Goal: Task Accomplishment & Management: Manage account settings

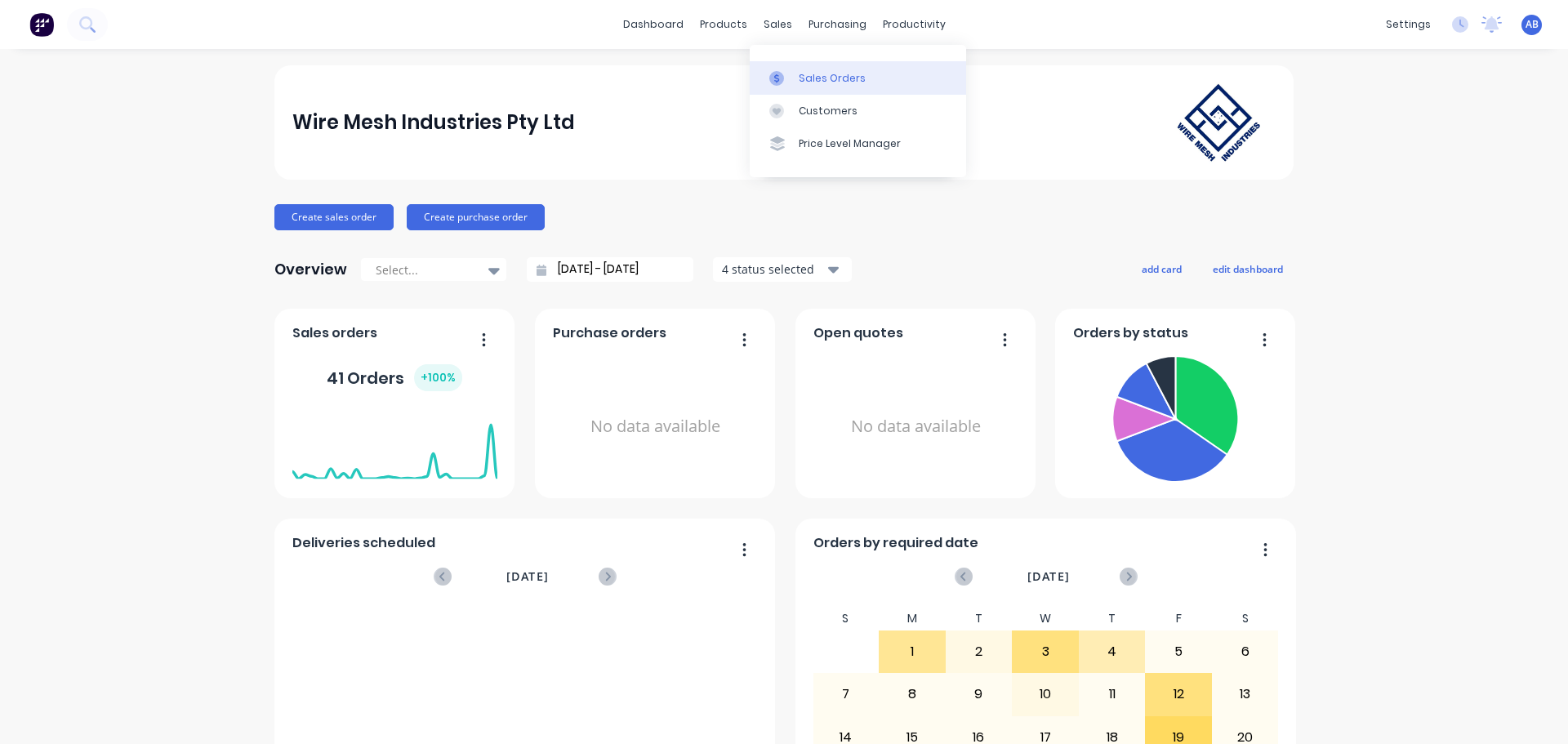
click at [806, 75] on div "Sales Orders" at bounding box center [832, 78] width 67 height 15
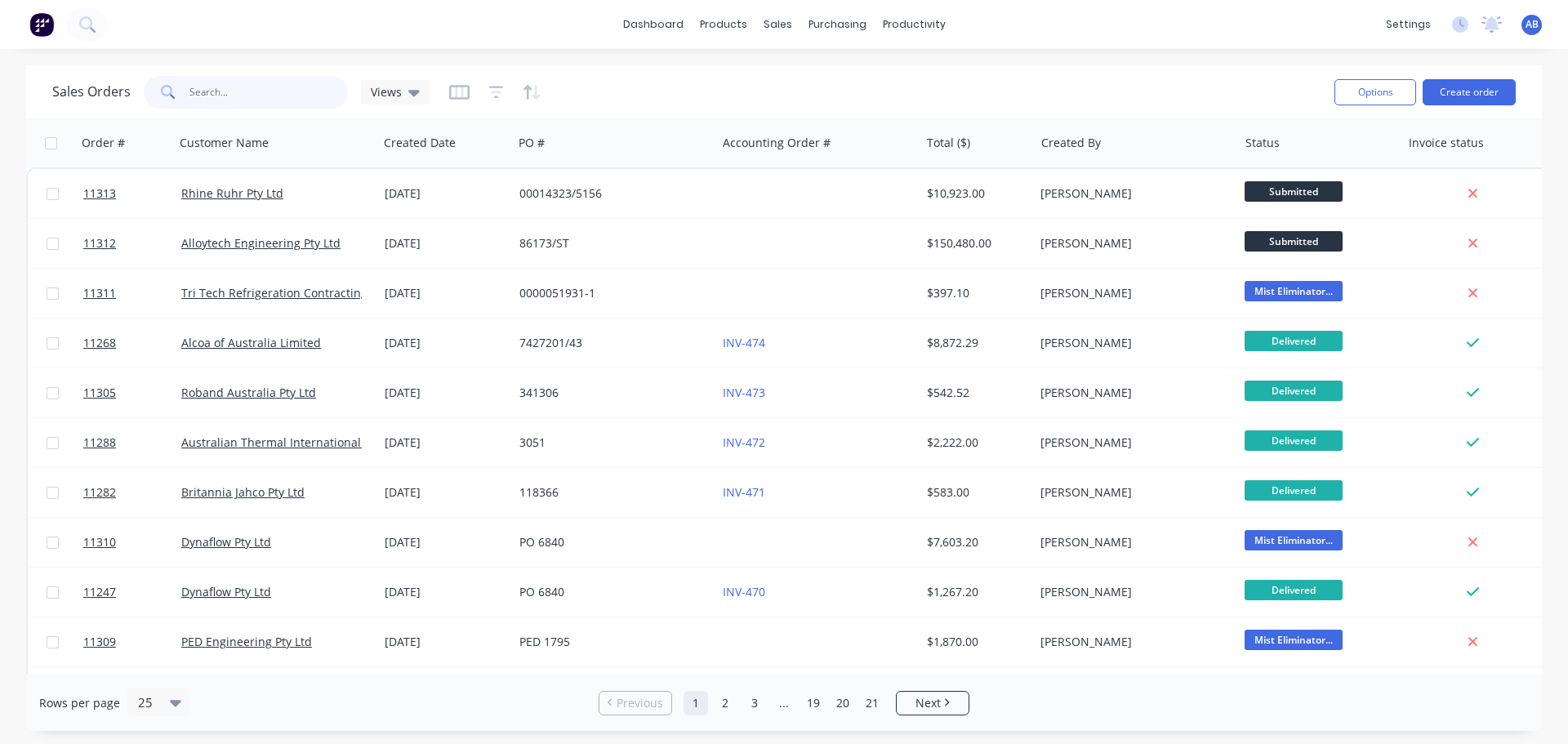
click at [232, 101] on input "text" at bounding box center [269, 92] width 160 height 33
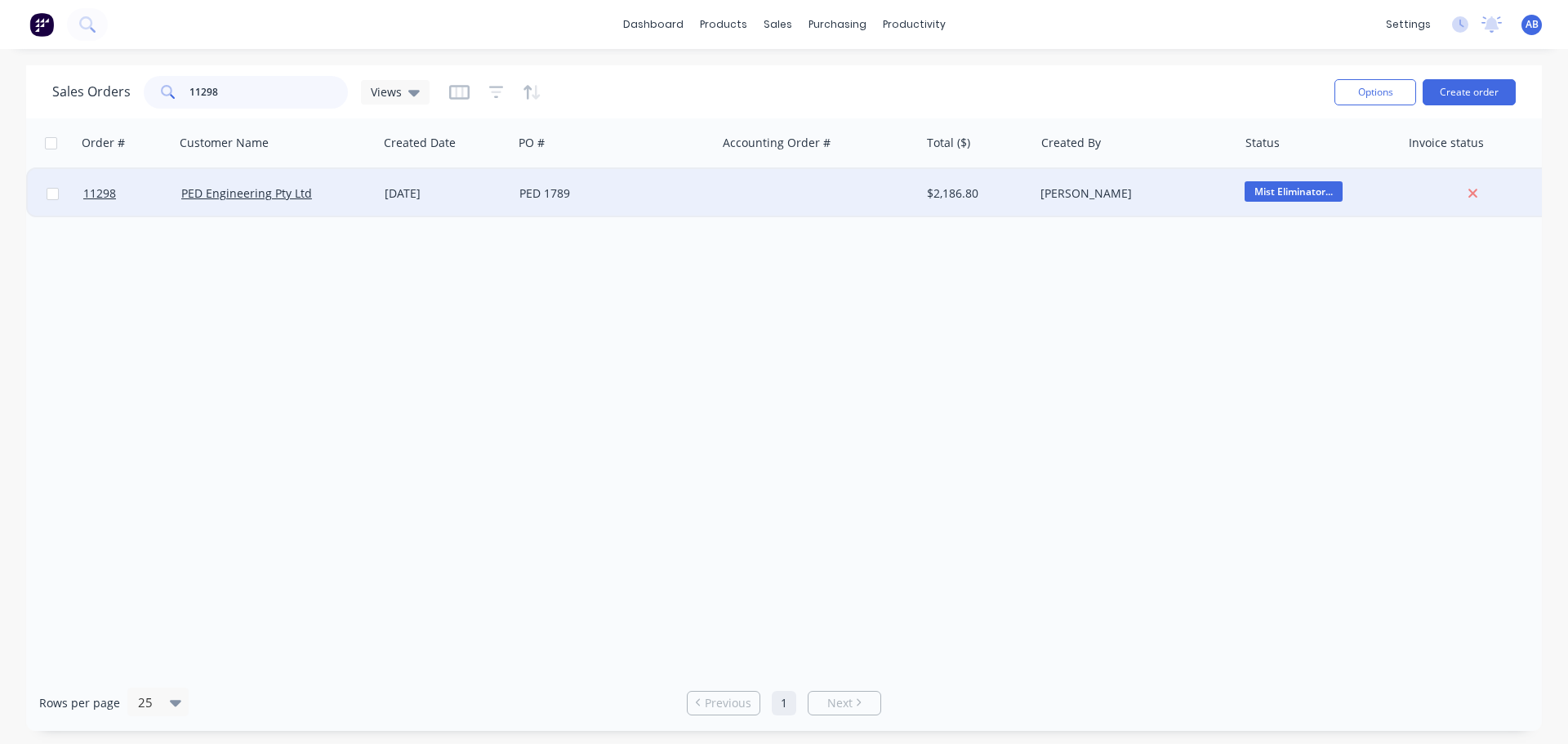
type input "11298"
click at [695, 196] on div "PED 1789" at bounding box center [610, 193] width 182 height 17
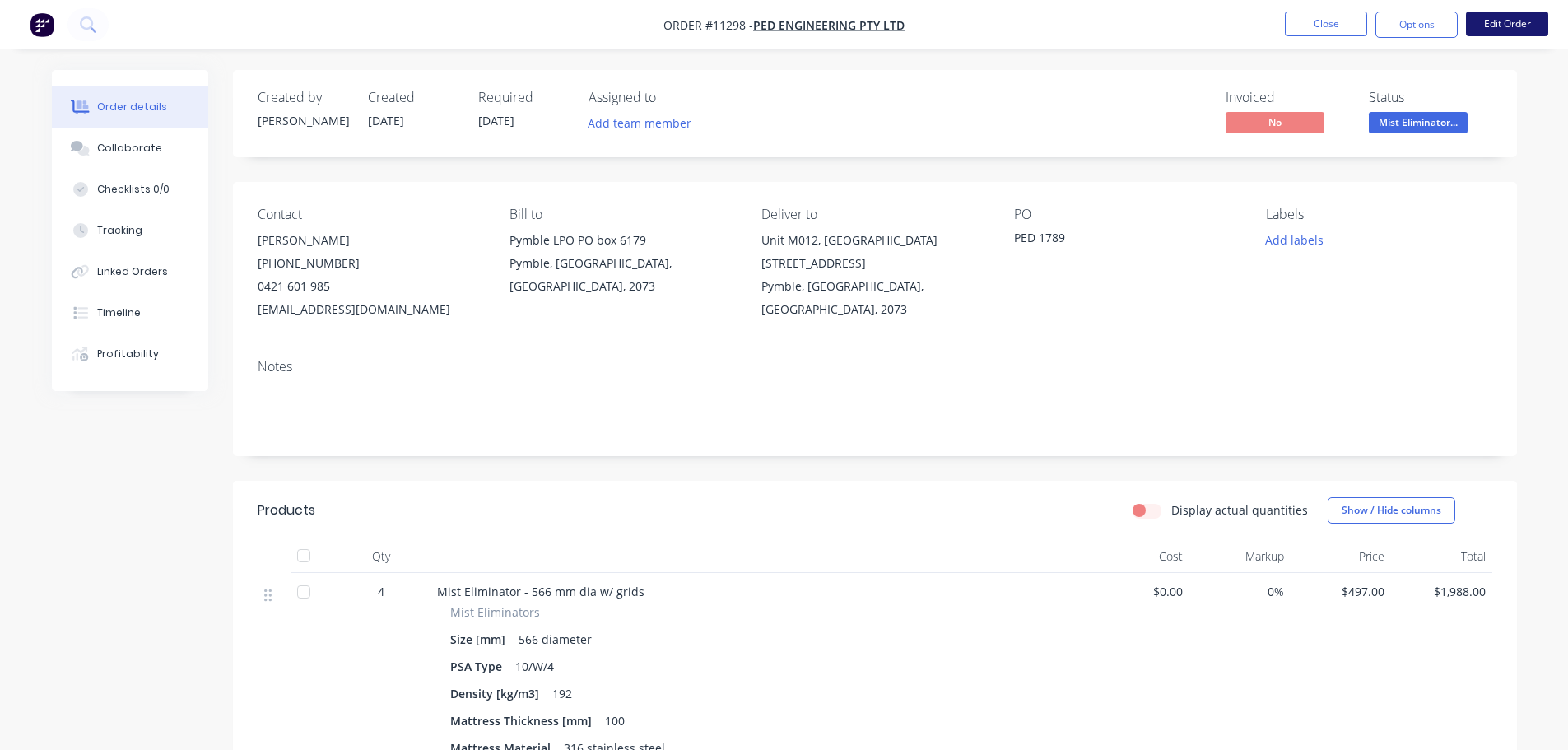
click at [1517, 28] on button "Edit Order" at bounding box center [1507, 24] width 83 height 25
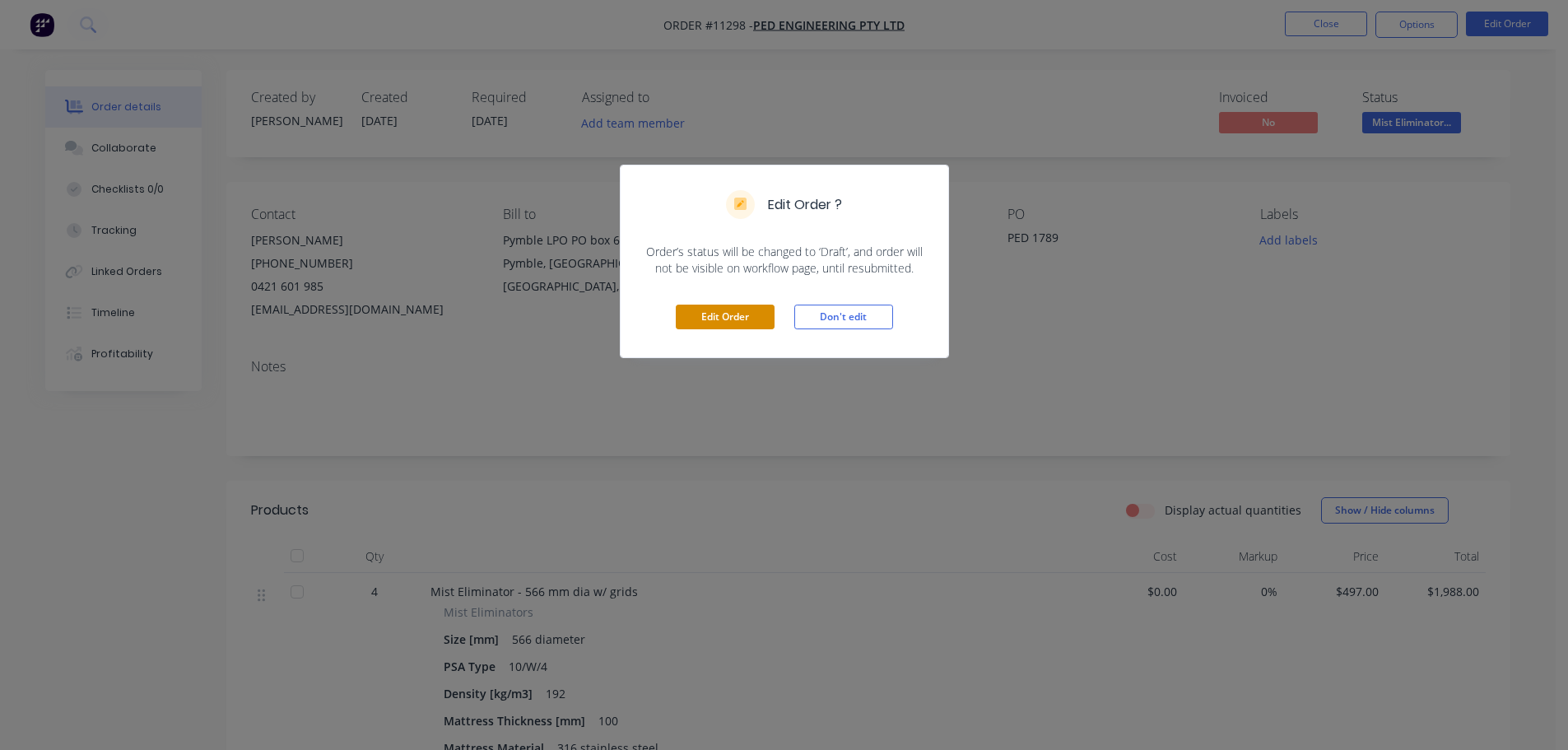
click at [747, 314] on button "Edit Order" at bounding box center [725, 317] width 99 height 25
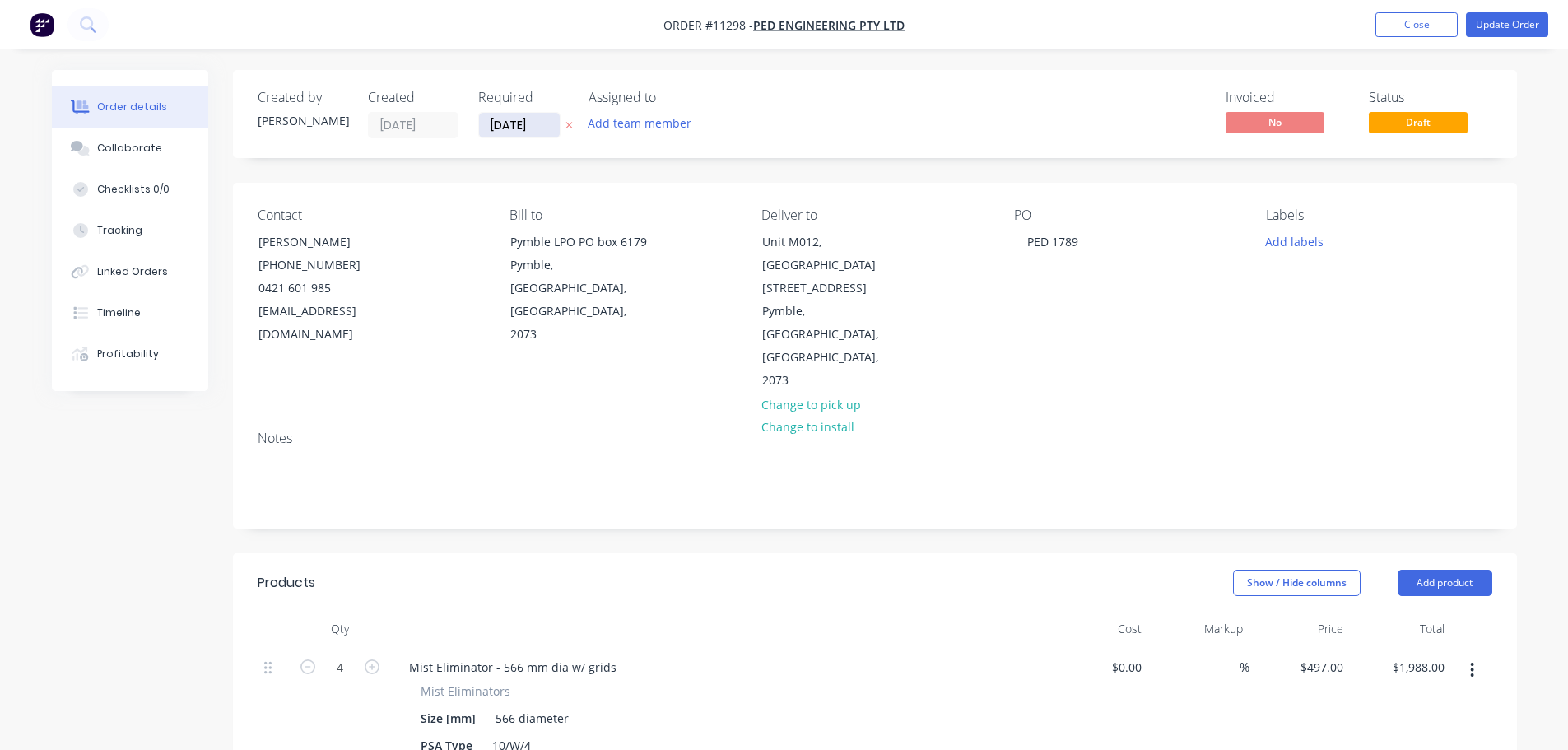
click at [544, 120] on input "[DATE]" at bounding box center [519, 125] width 81 height 25
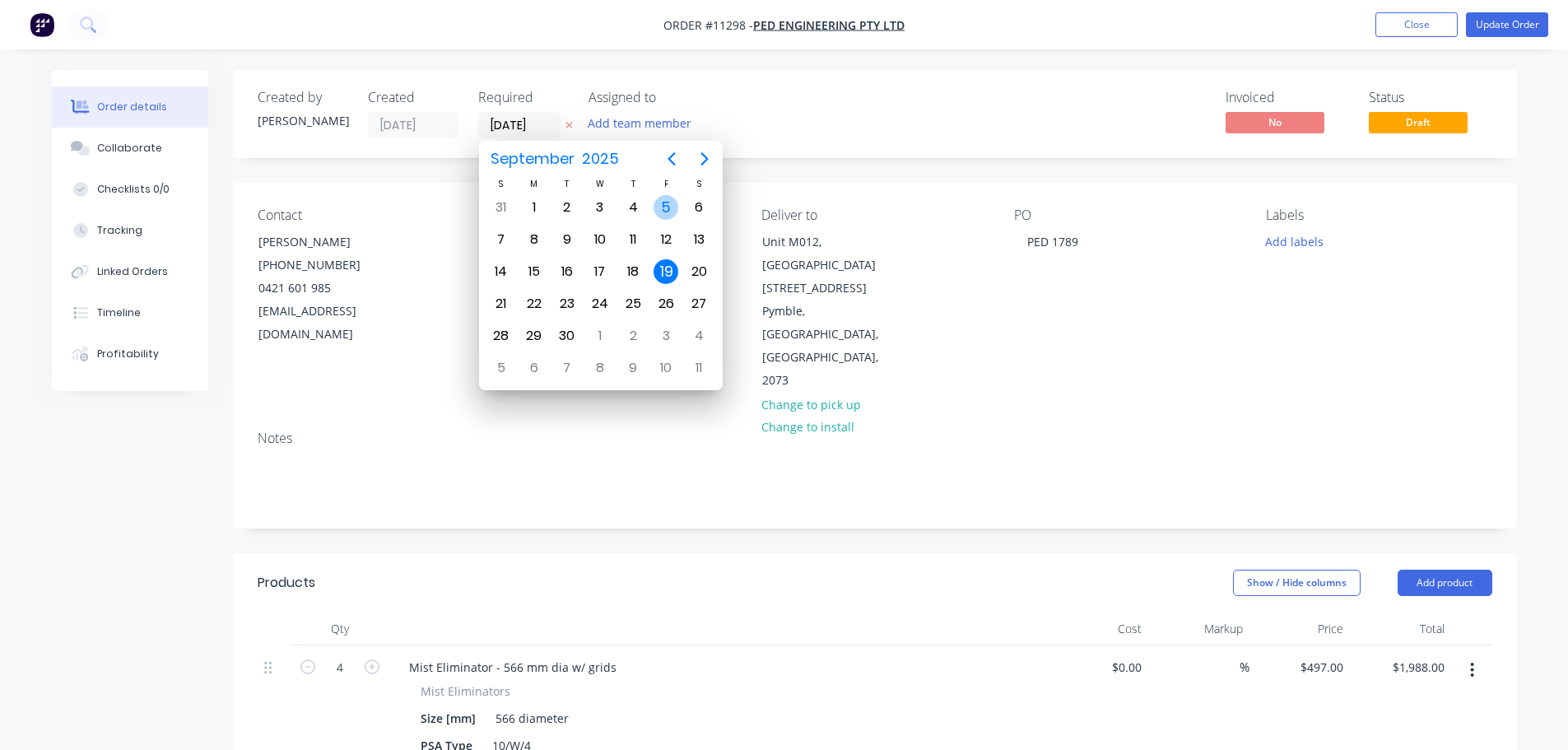
click at [659, 207] on div "5" at bounding box center [666, 208] width 25 height 25
type input "[DATE]"
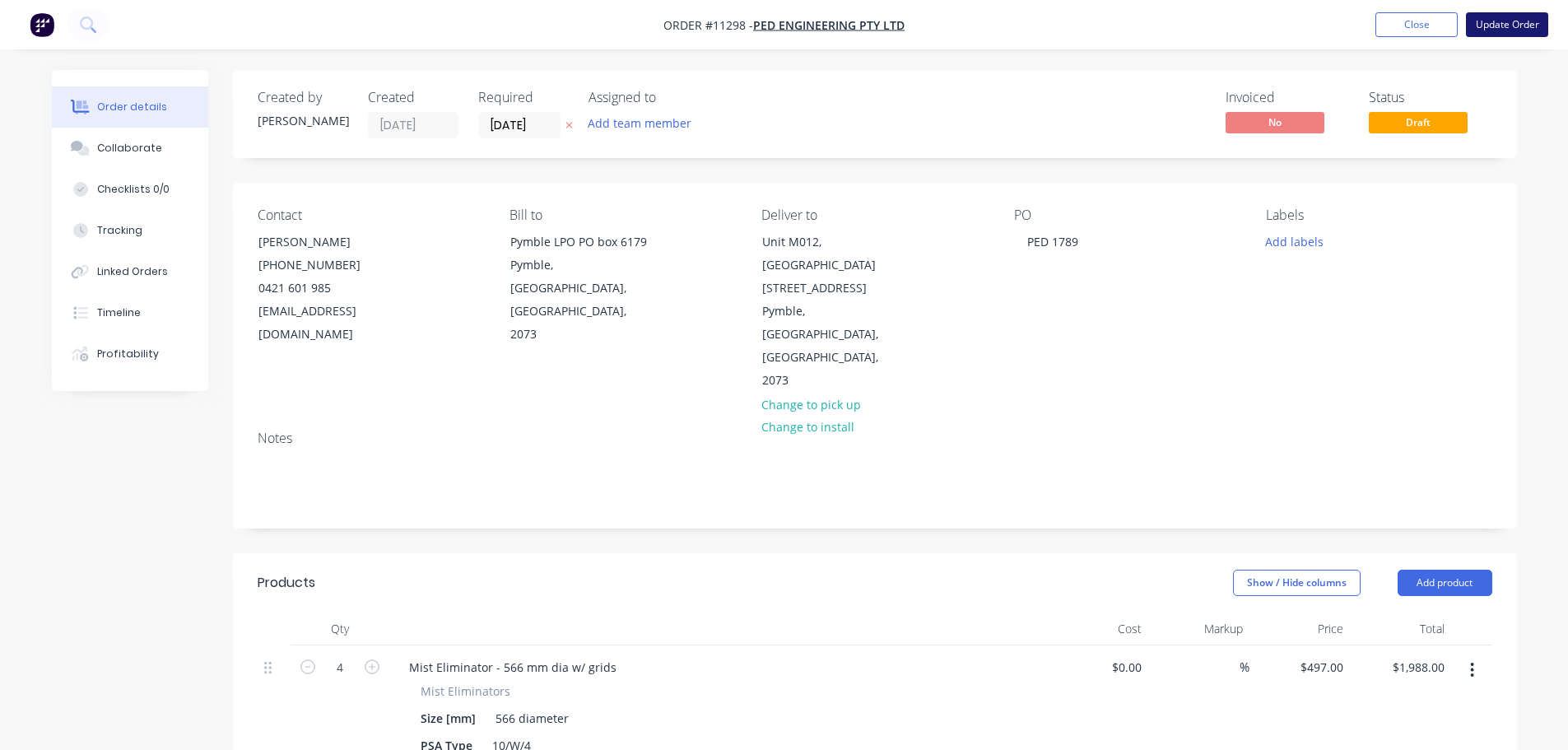
click at [1513, 18] on button "Update Order" at bounding box center [1507, 25] width 83 height 25
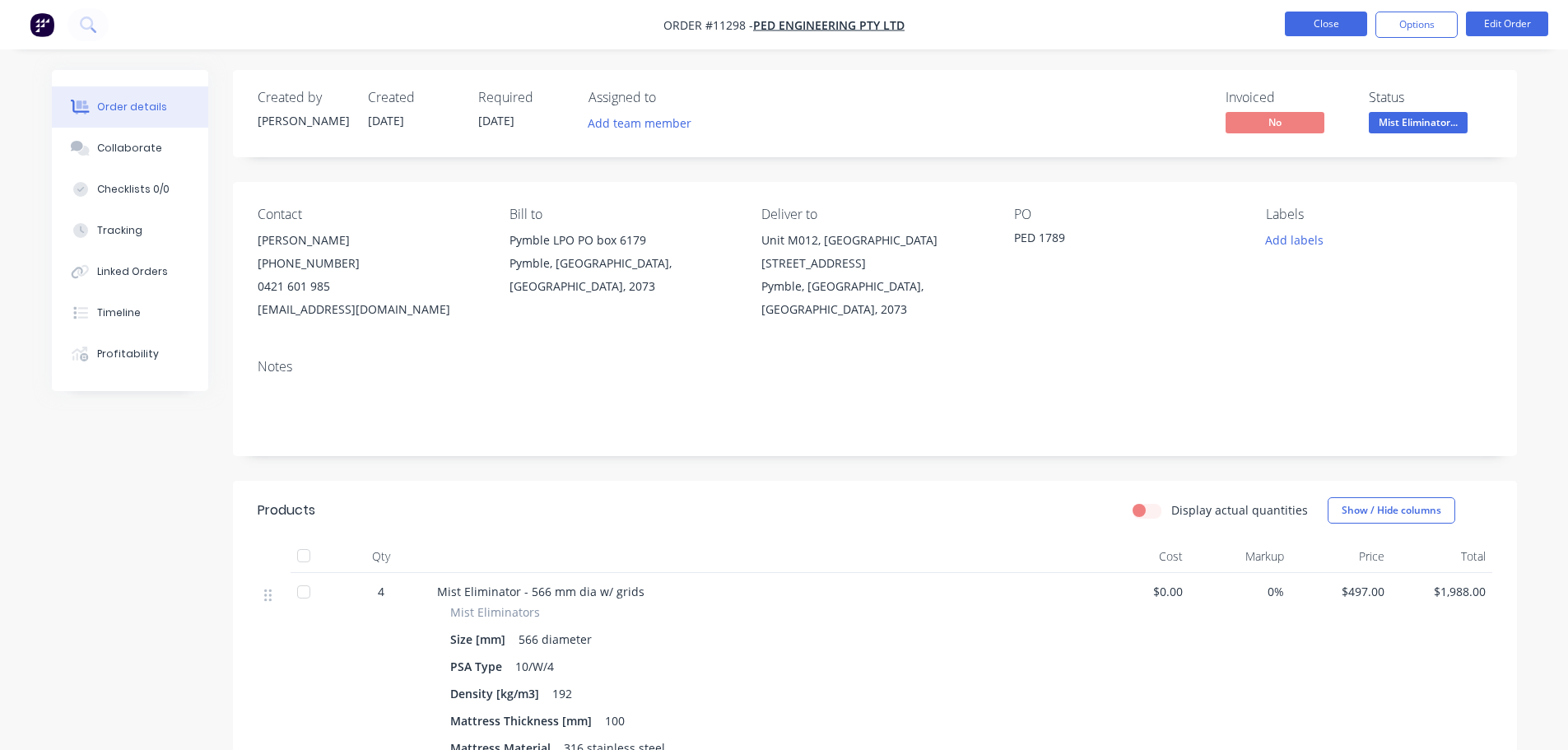
click at [1302, 24] on button "Close" at bounding box center [1325, 24] width 83 height 25
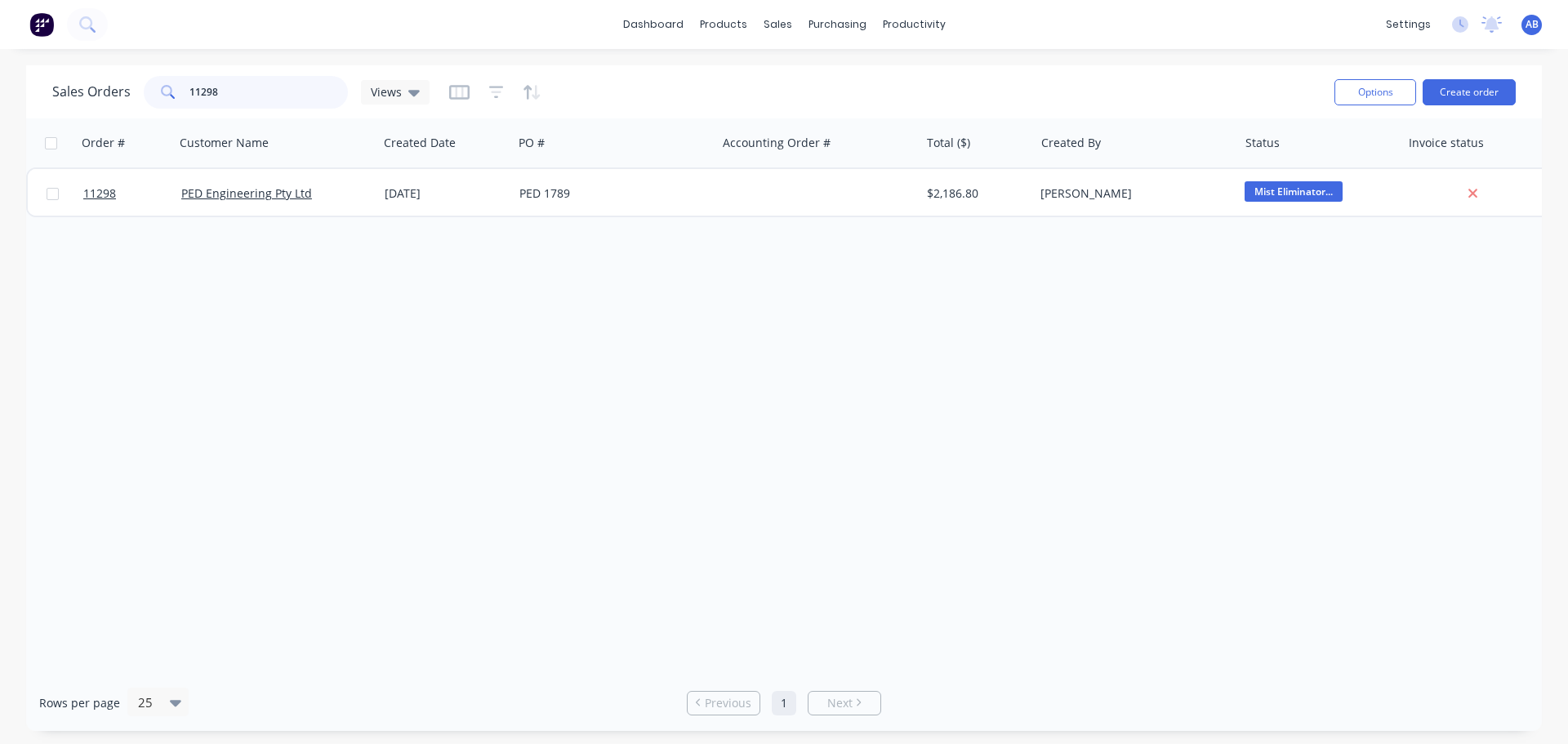
click at [263, 93] on input "11298" at bounding box center [269, 92] width 160 height 33
click at [263, 92] on input "11298" at bounding box center [269, 92] width 160 height 33
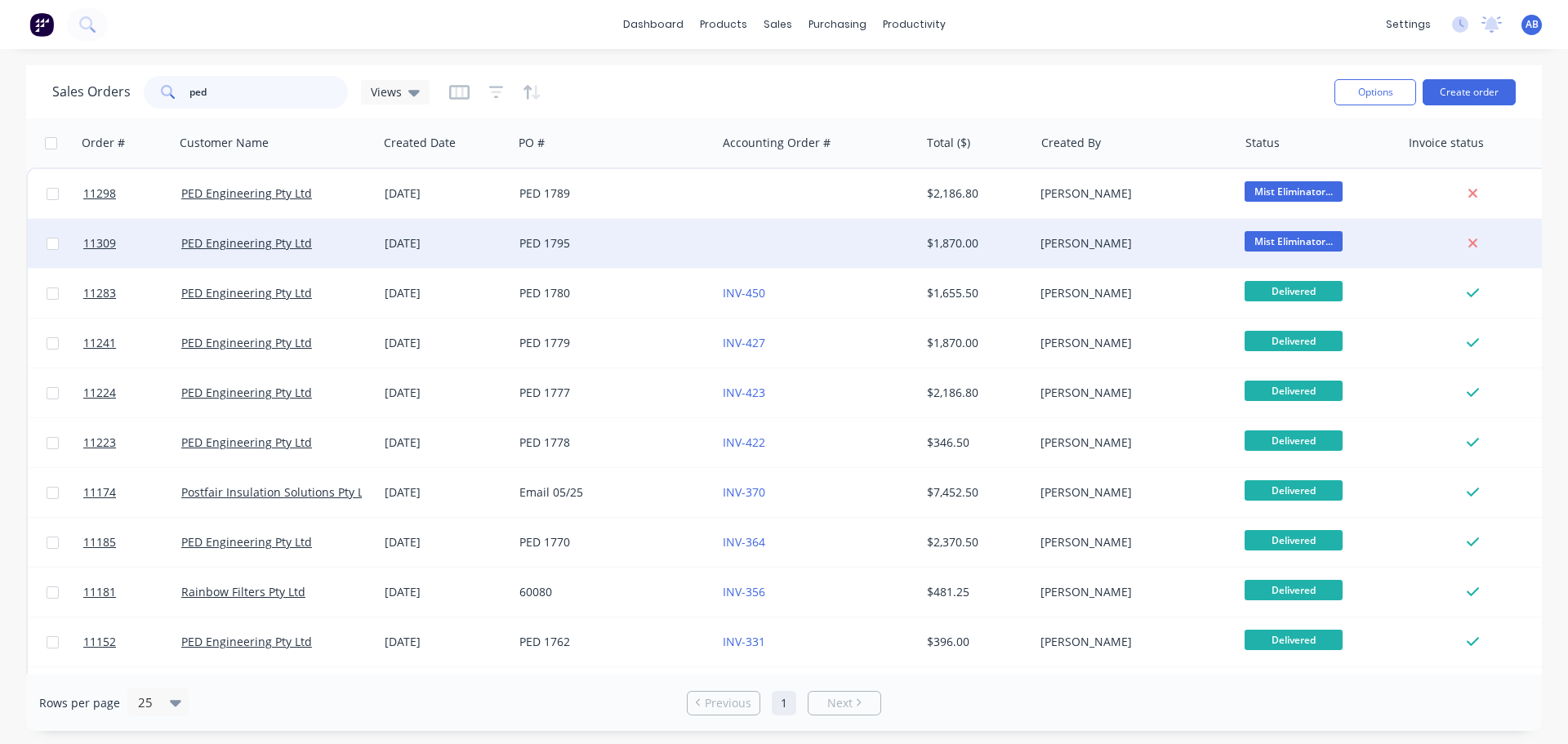
type input "ped"
click at [695, 243] on div "PED 1795" at bounding box center [610, 243] width 182 height 17
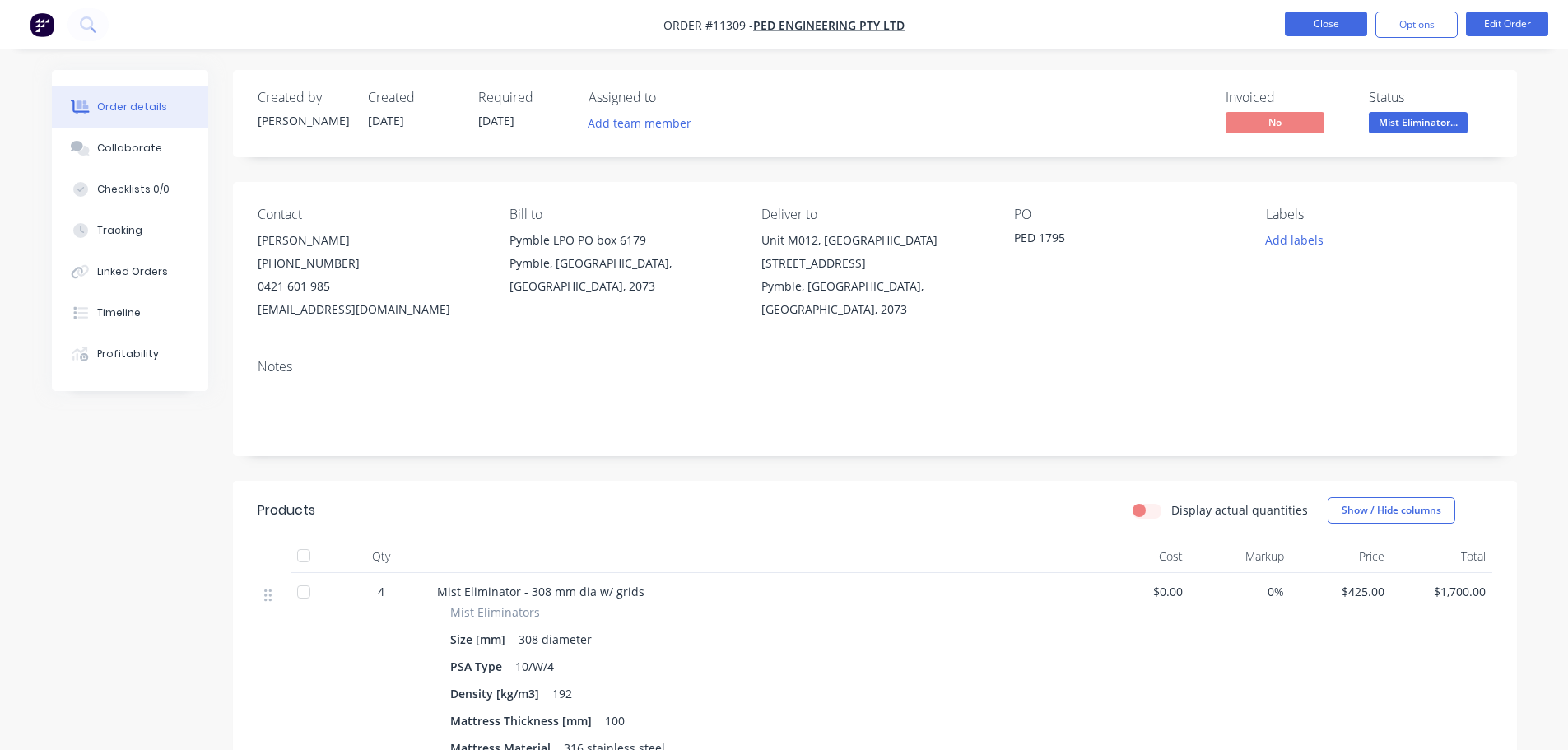
click at [1324, 17] on button "Close" at bounding box center [1325, 24] width 83 height 25
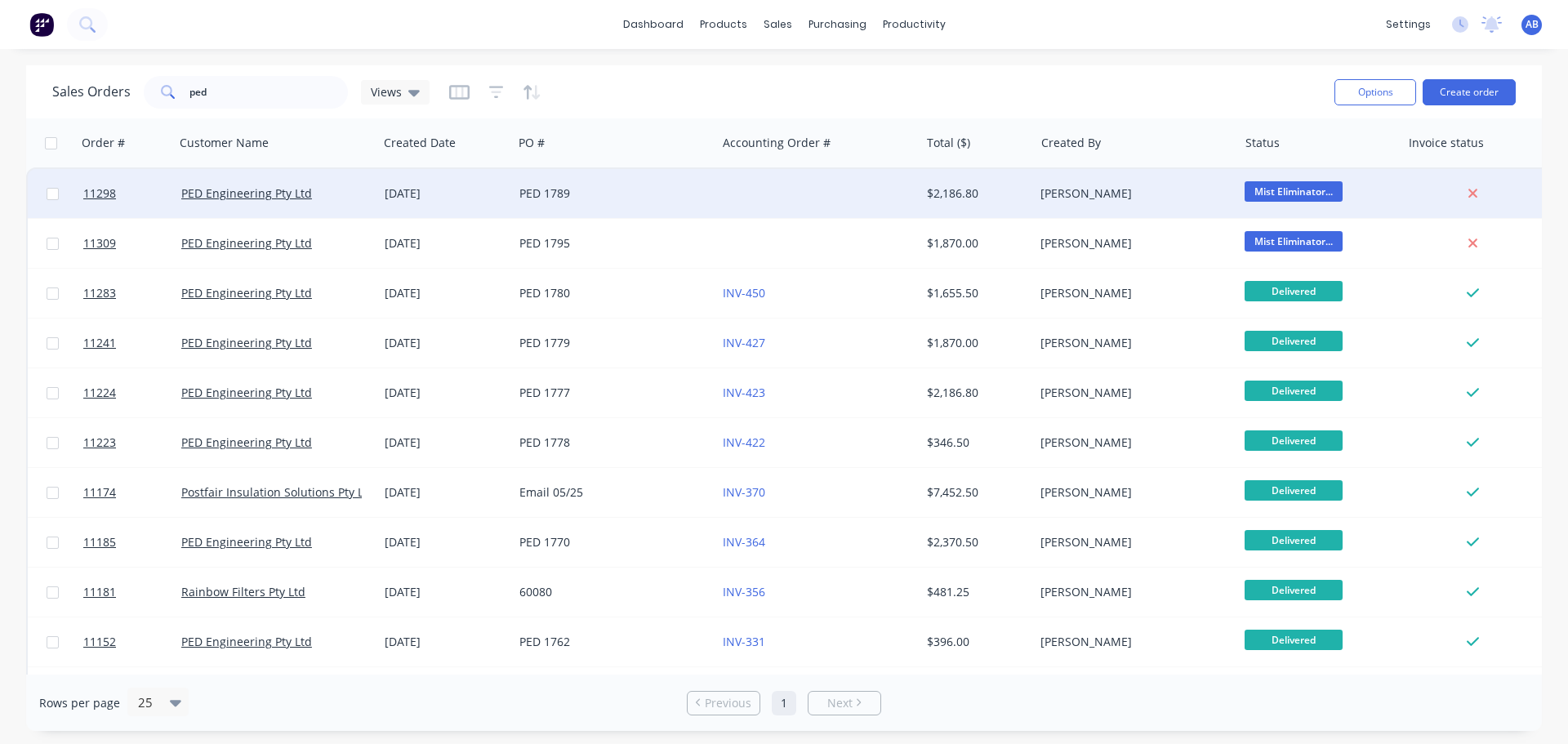
click at [747, 202] on div at bounding box center [817, 194] width 204 height 49
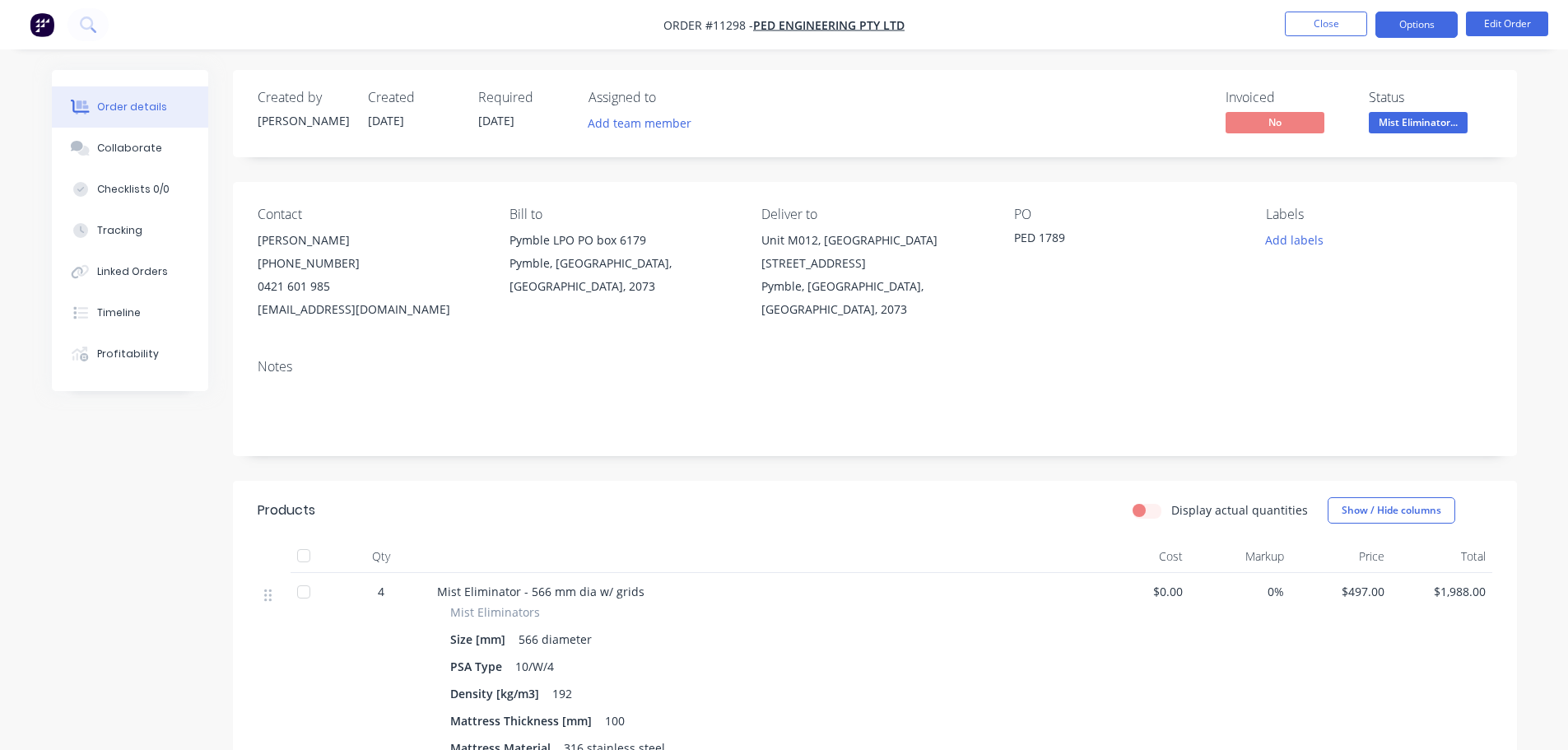
click at [1413, 31] on button "Options" at bounding box center [1416, 25] width 83 height 27
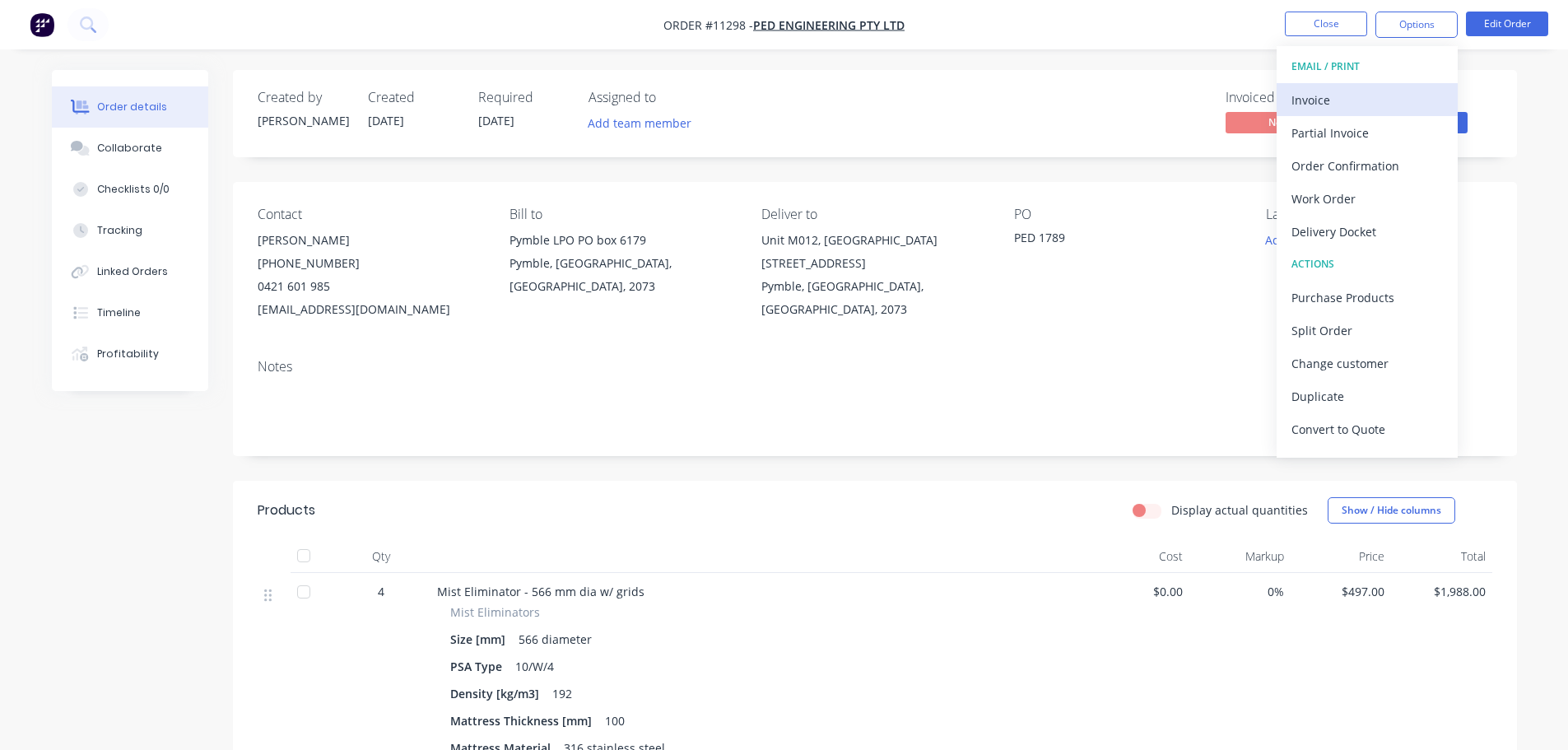
click at [1327, 105] on div "Invoice" at bounding box center [1366, 100] width 151 height 24
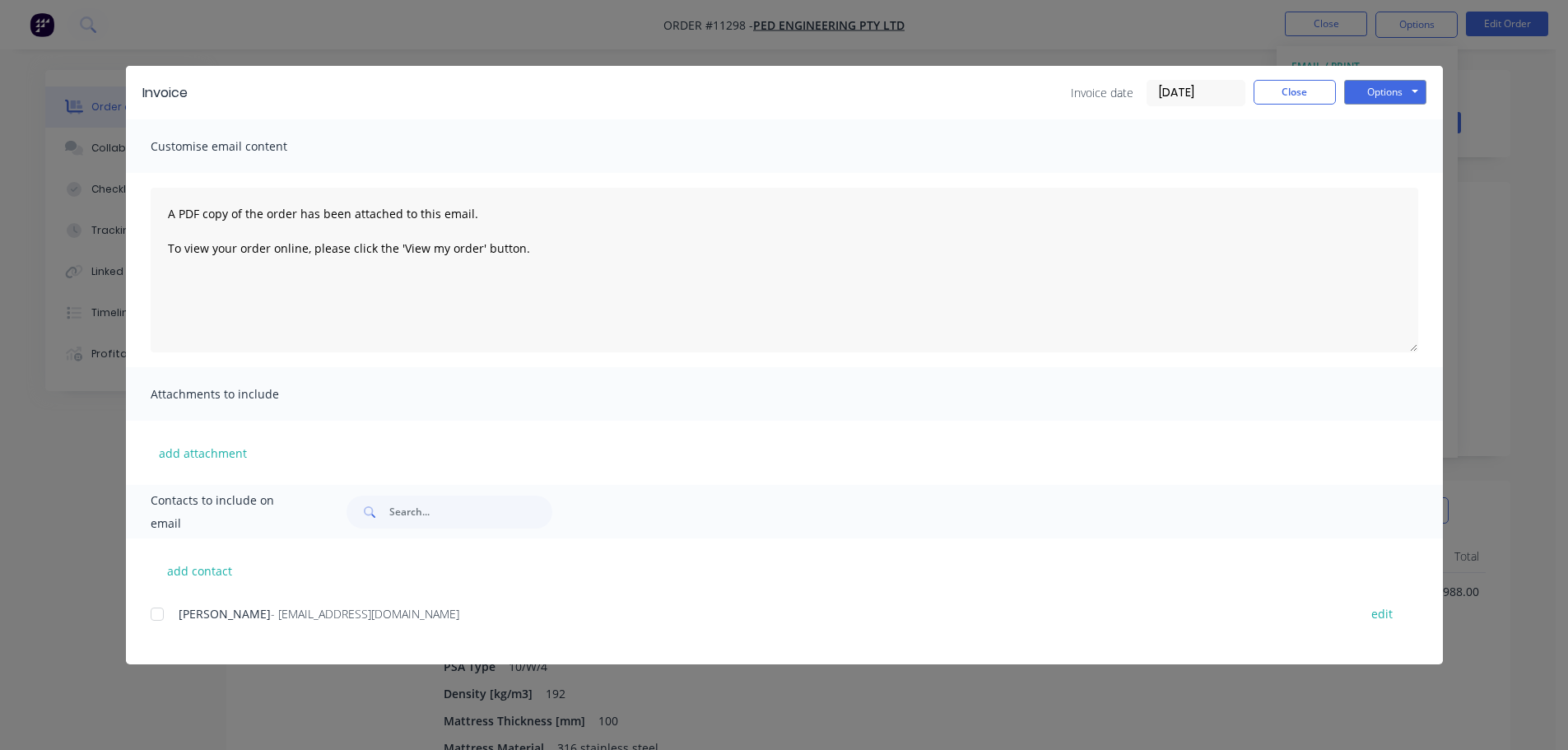
click at [156, 621] on div at bounding box center [156, 614] width 33 height 33
click at [1381, 93] on button "Options" at bounding box center [1385, 92] width 83 height 25
click at [1388, 170] on button "Email" at bounding box center [1397, 175] width 106 height 28
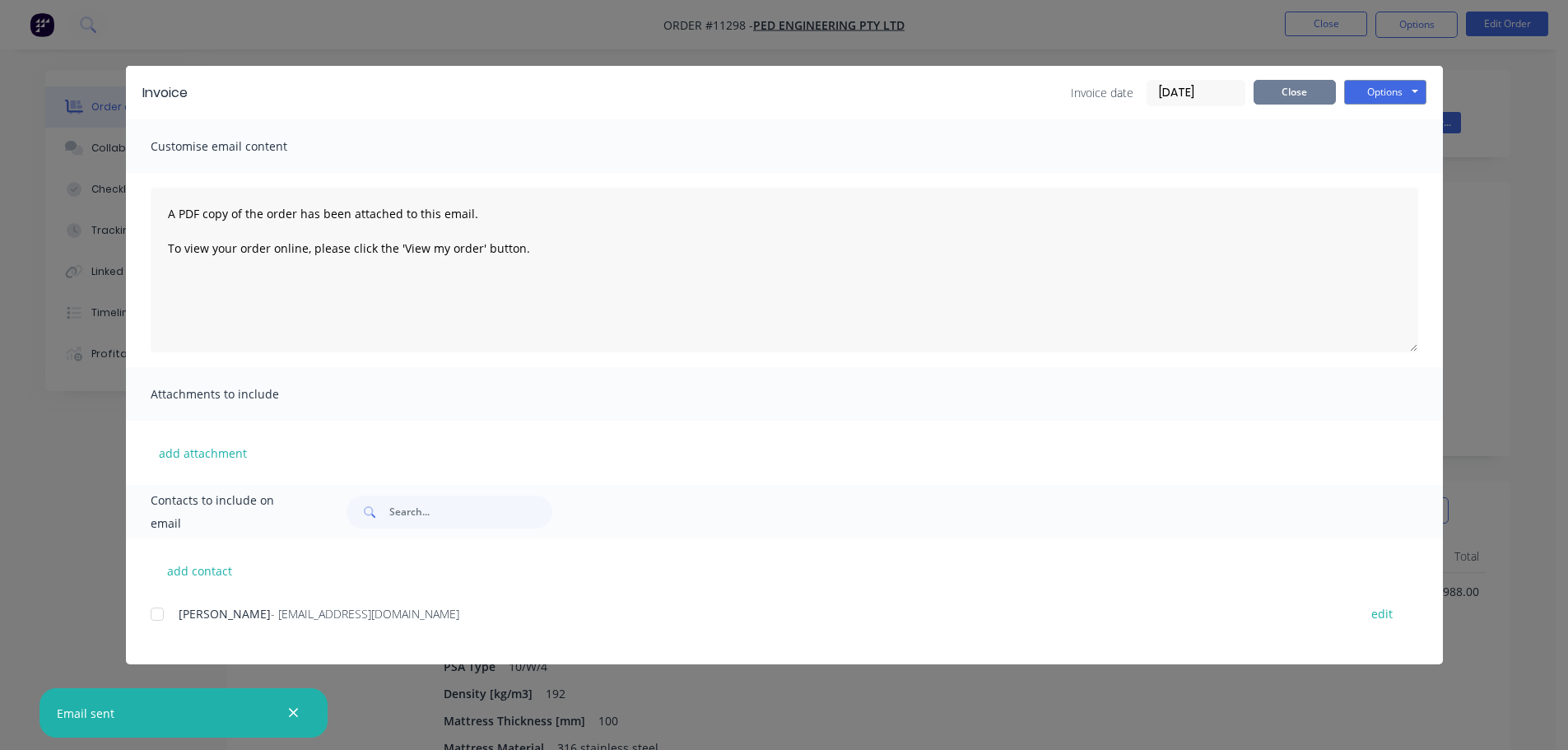
click at [1301, 101] on button "Close" at bounding box center [1294, 92] width 83 height 25
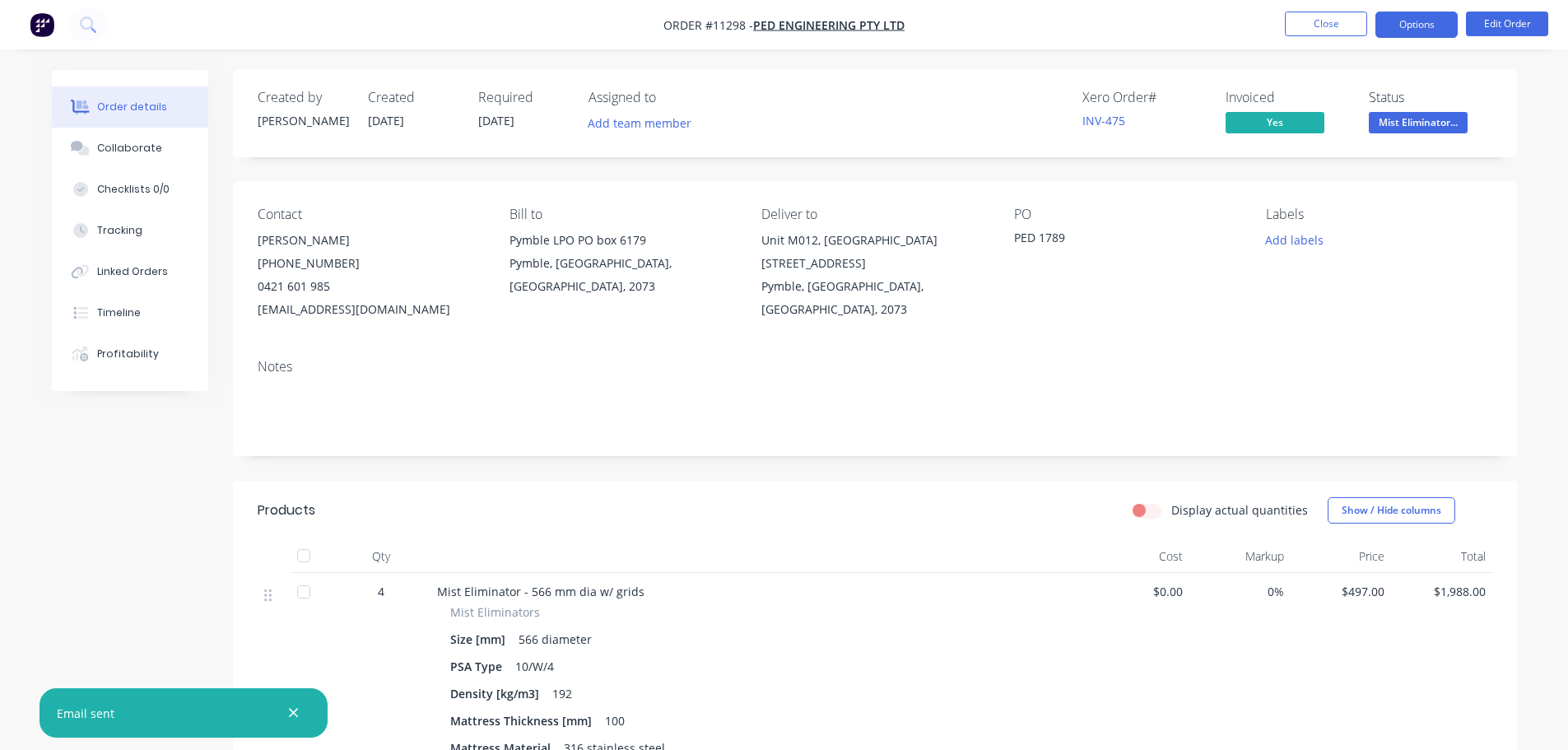
click at [1429, 23] on button "Options" at bounding box center [1416, 25] width 83 height 27
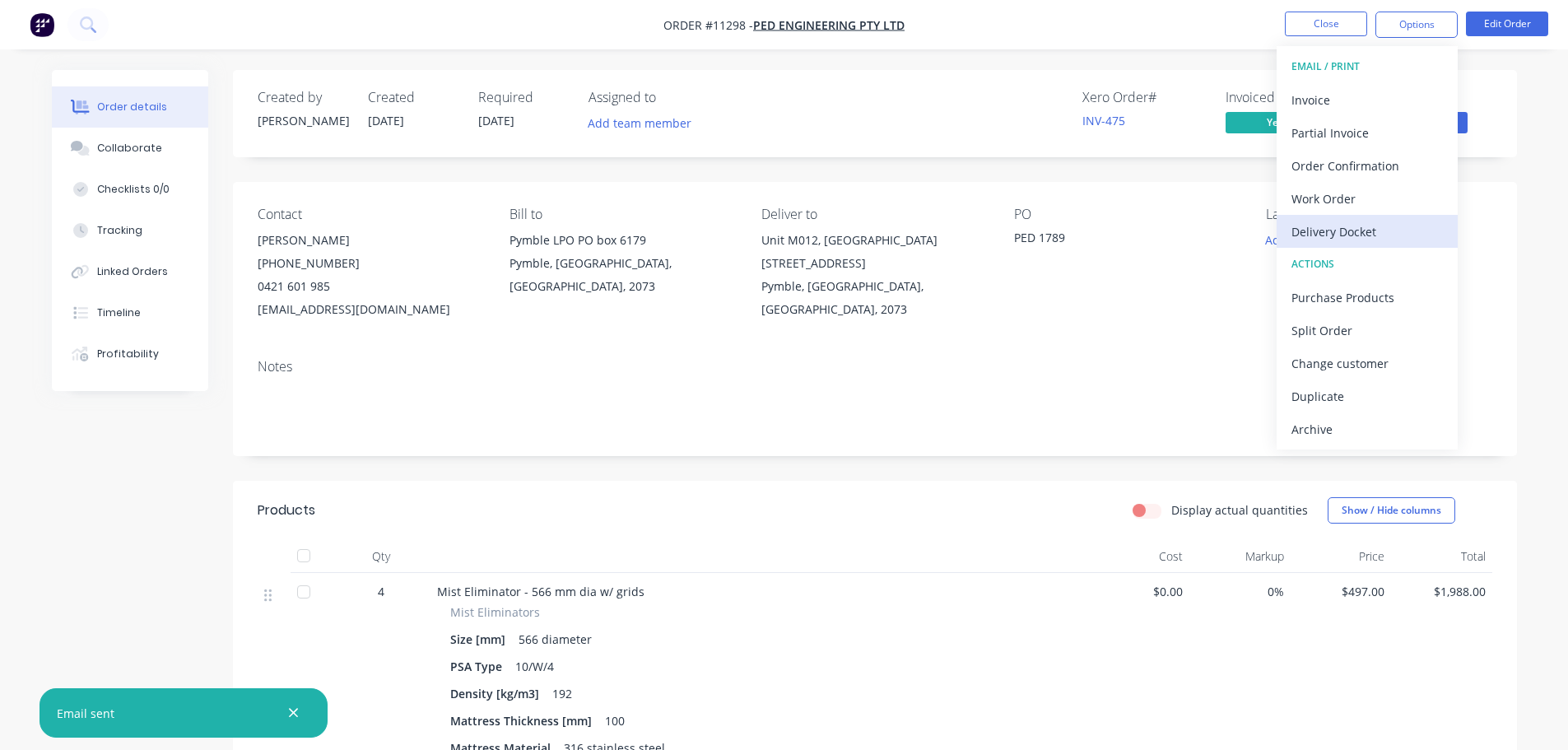
click at [1355, 230] on div "Delivery Docket" at bounding box center [1366, 231] width 151 height 24
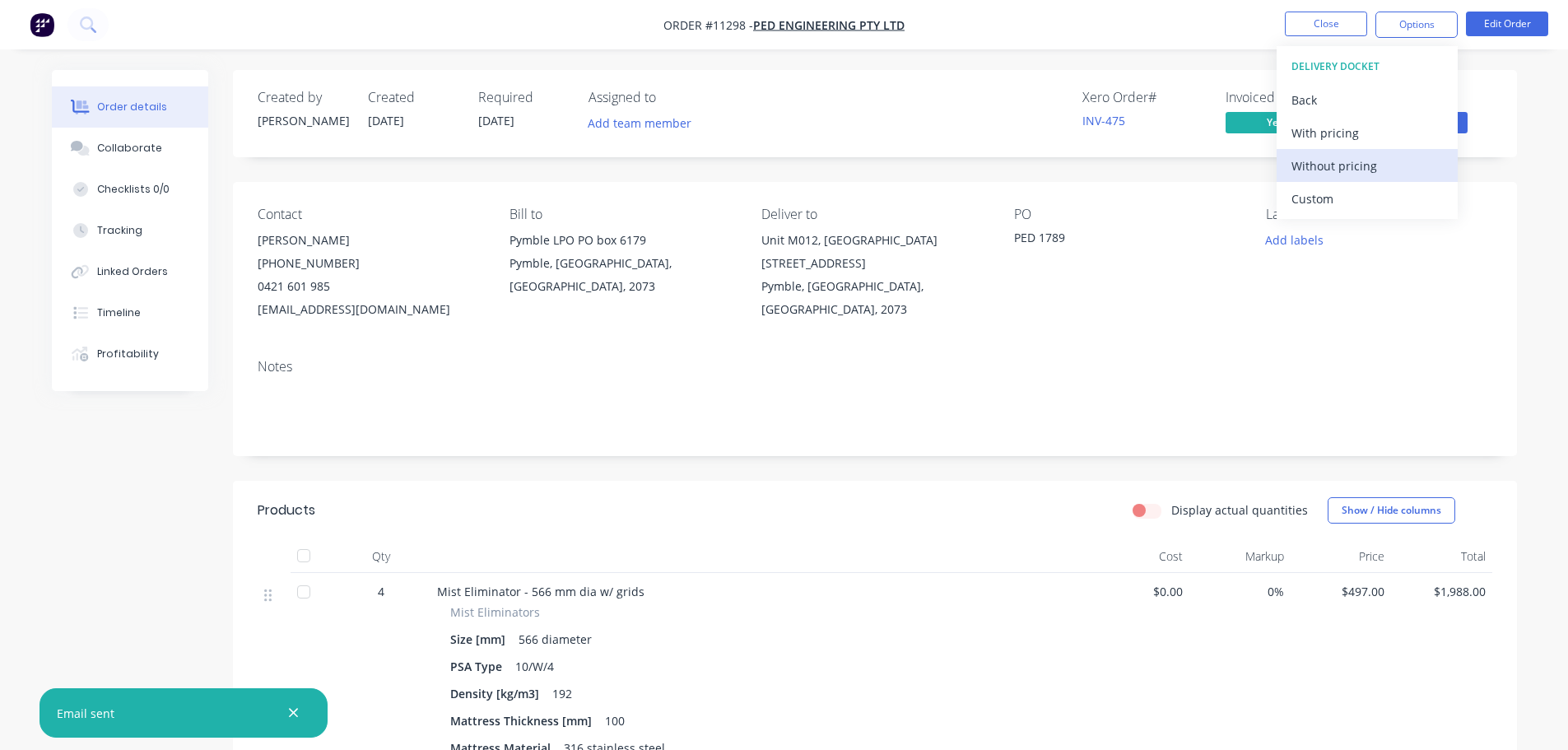
click at [1335, 166] on div "Without pricing" at bounding box center [1366, 165] width 151 height 24
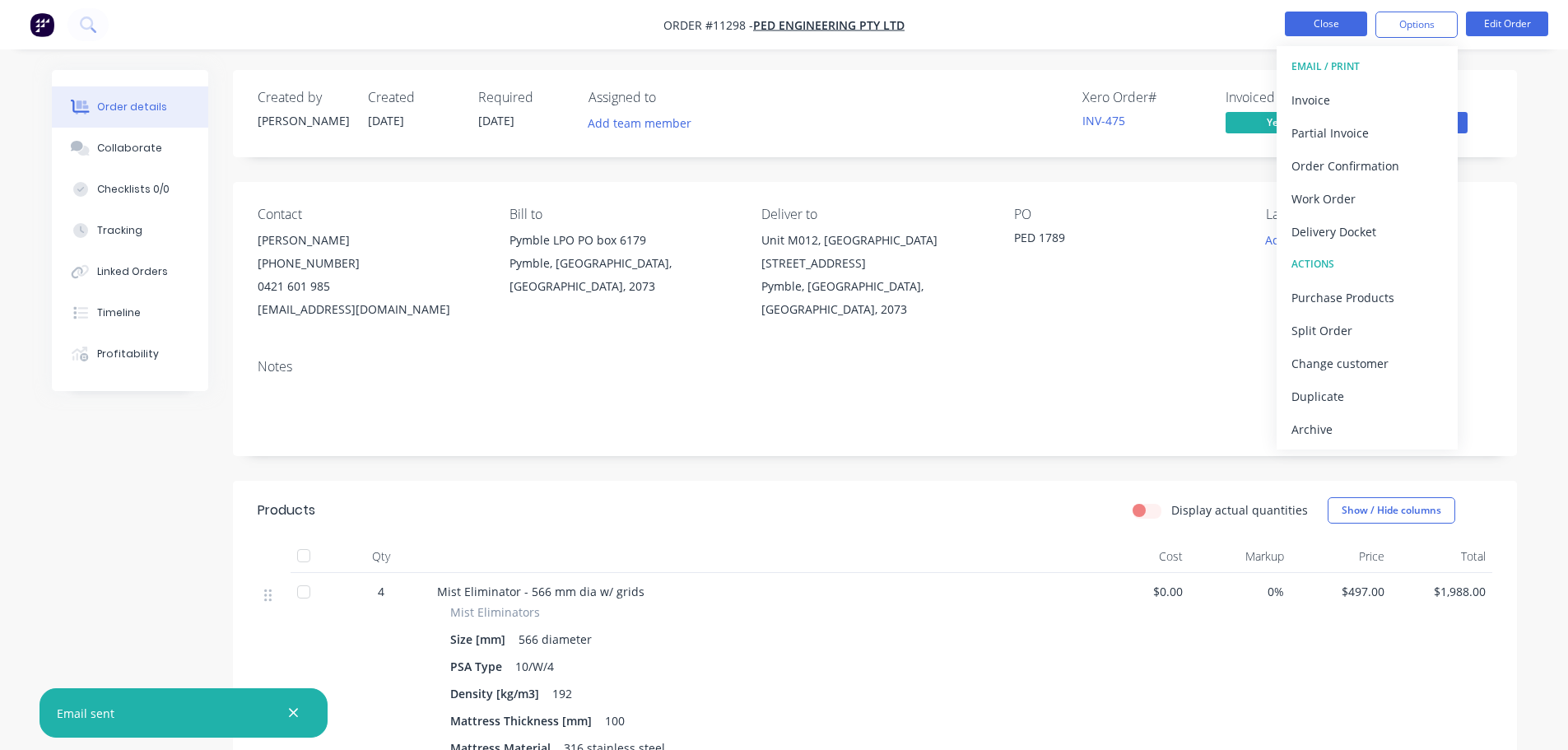
click at [1315, 17] on button "Close" at bounding box center [1325, 24] width 83 height 25
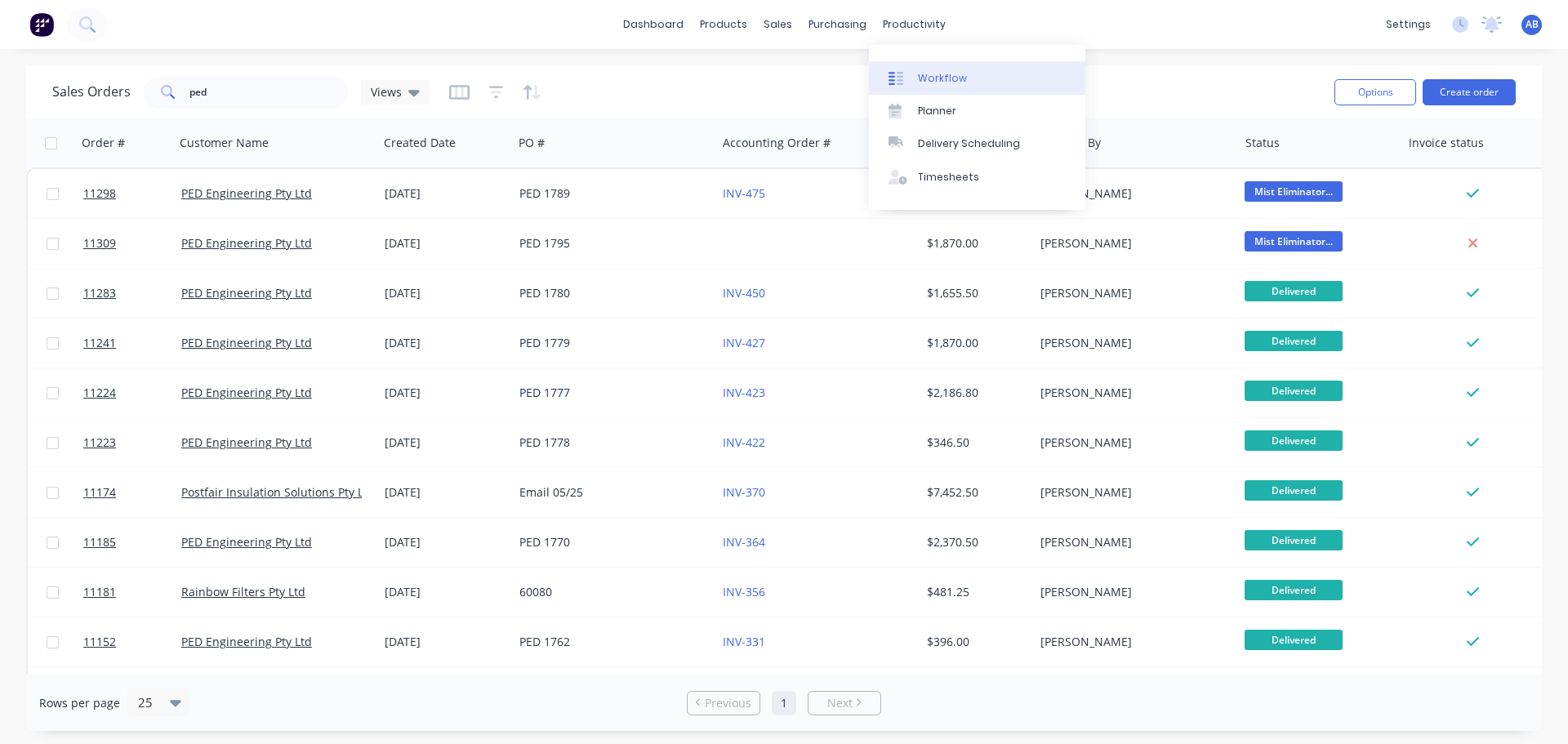
click at [932, 76] on div "Workflow" at bounding box center [942, 78] width 49 height 15
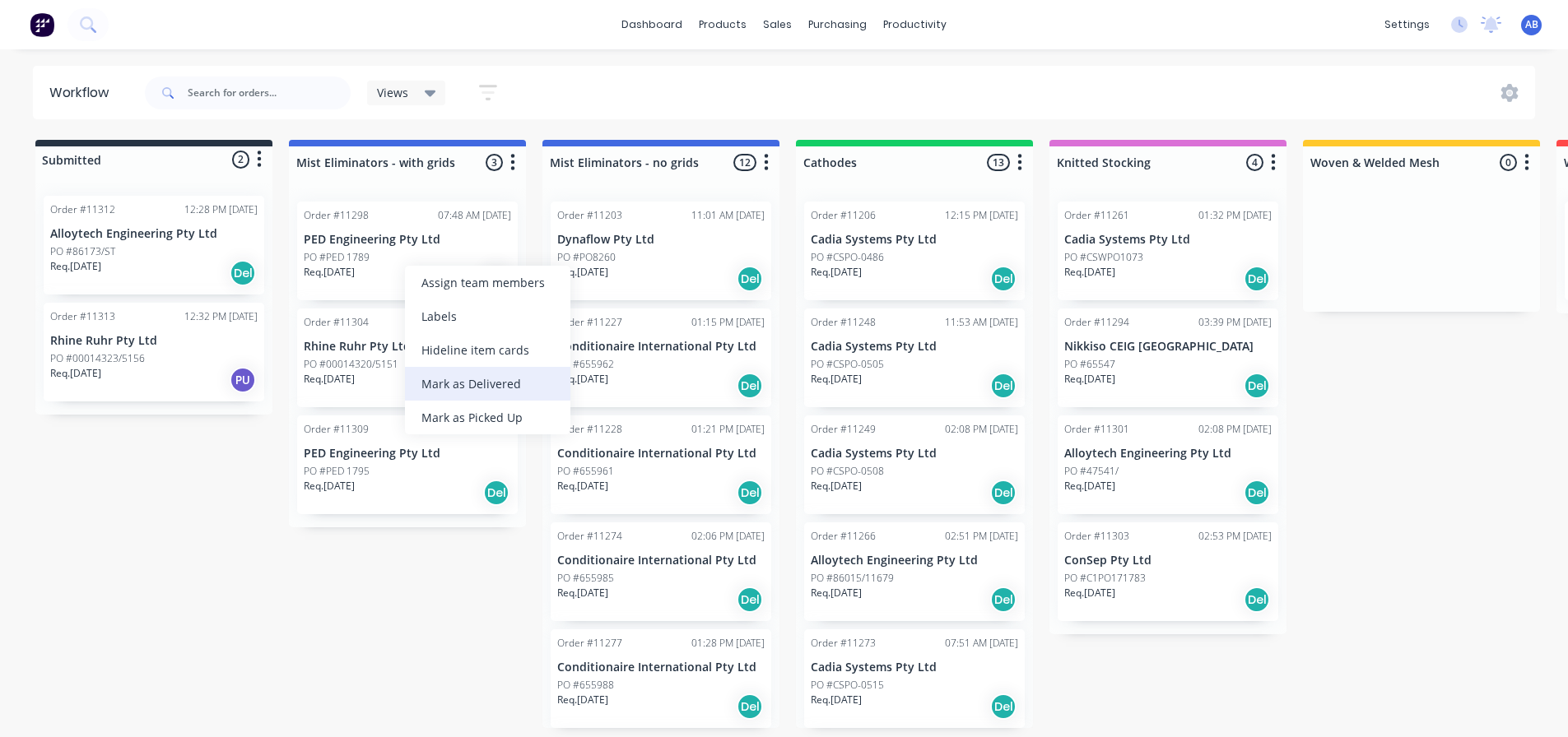
click at [439, 387] on div "Mark as Delivered" at bounding box center [488, 384] width 165 height 34
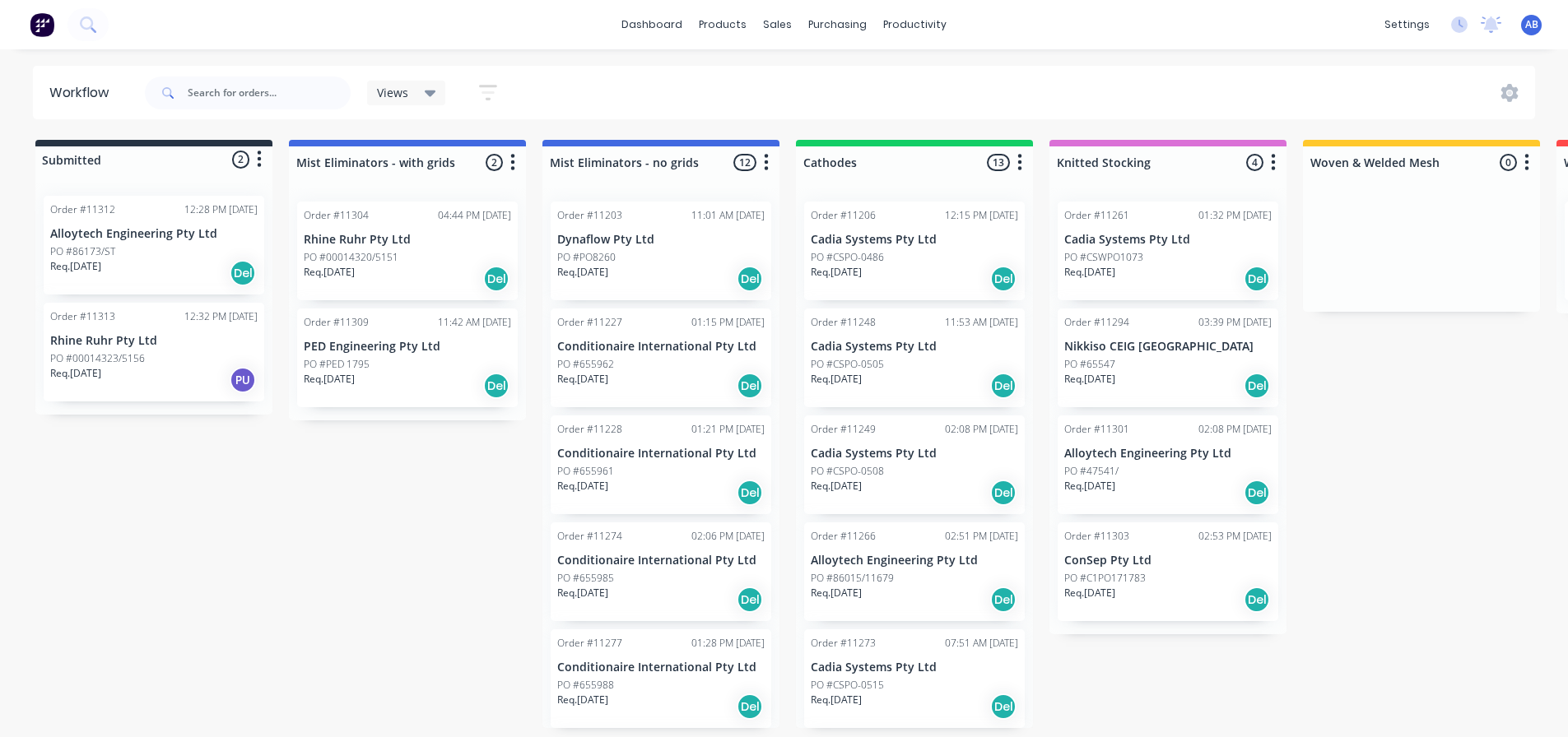
click at [48, 28] on img at bounding box center [42, 25] width 25 height 25
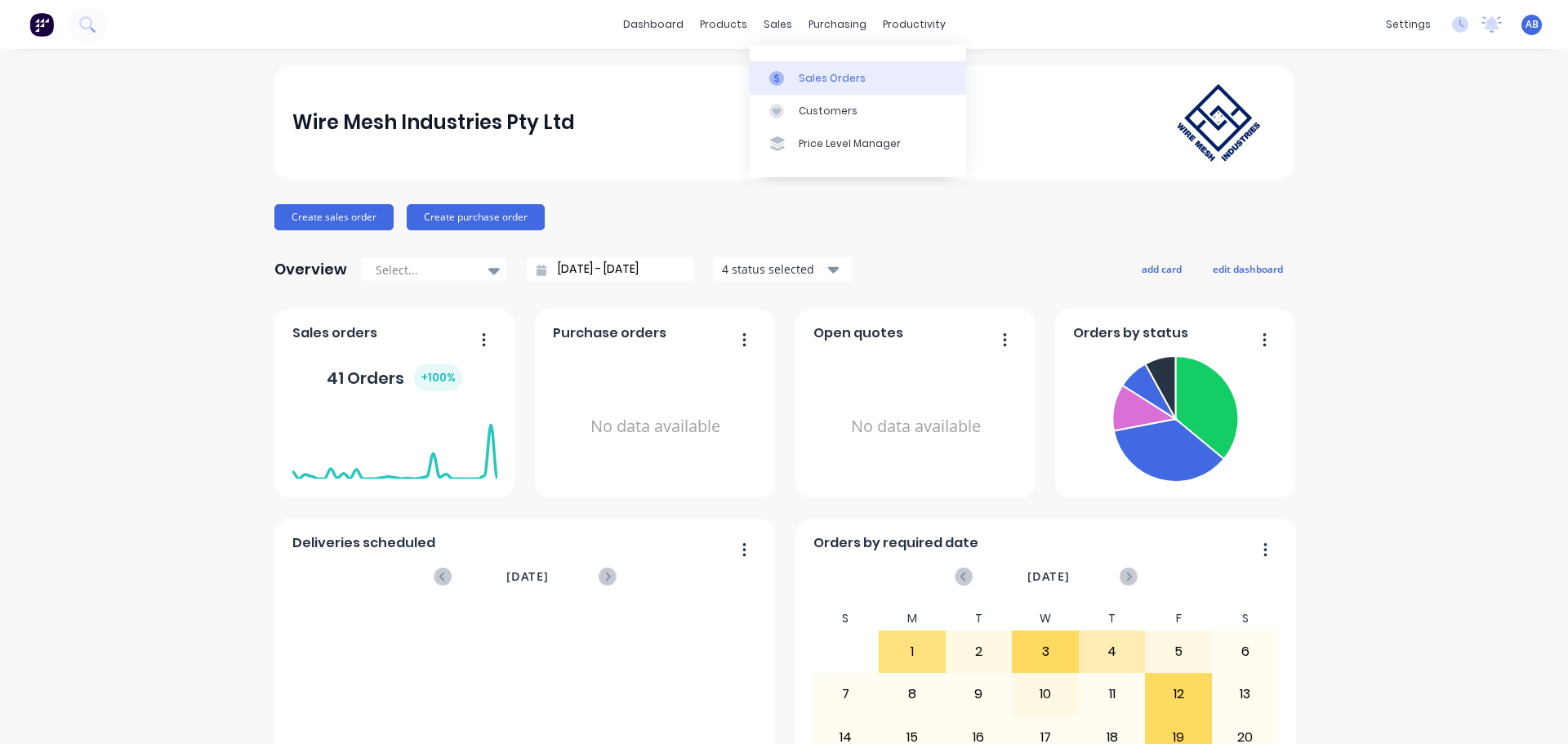
click at [791, 76] on div at bounding box center [782, 78] width 25 height 15
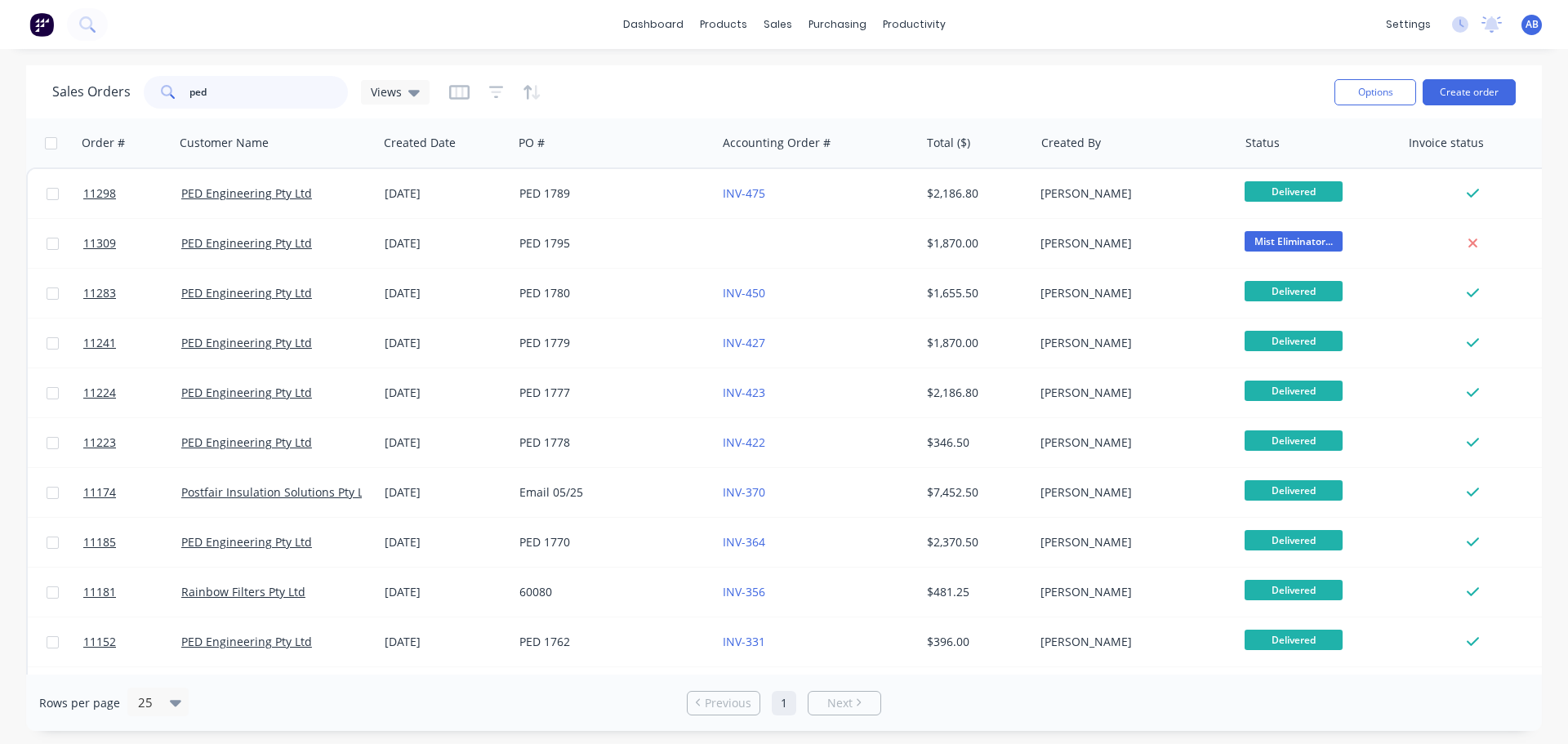
click at [258, 87] on input "ped" at bounding box center [269, 92] width 160 height 33
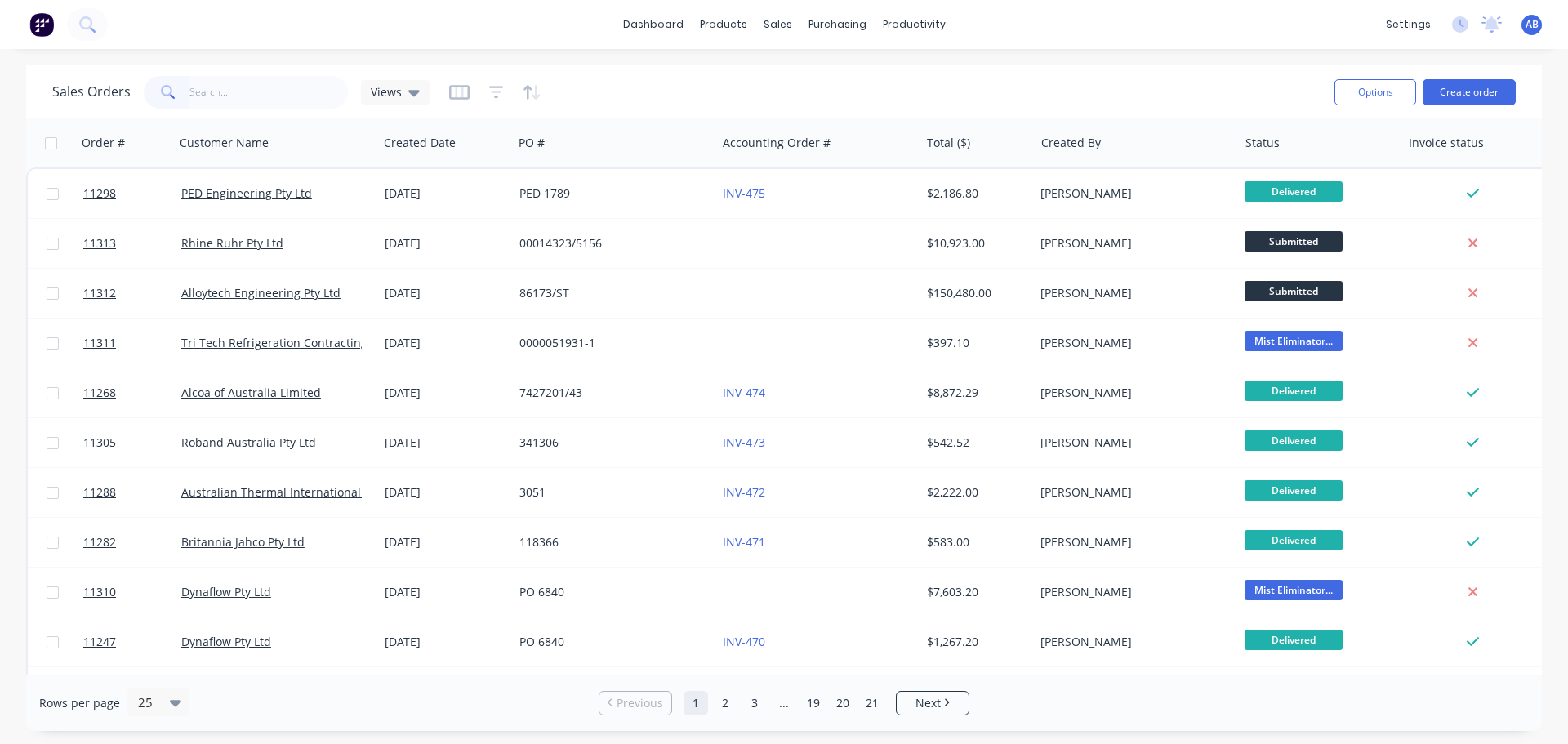
click at [40, 25] on img at bounding box center [41, 25] width 25 height 25
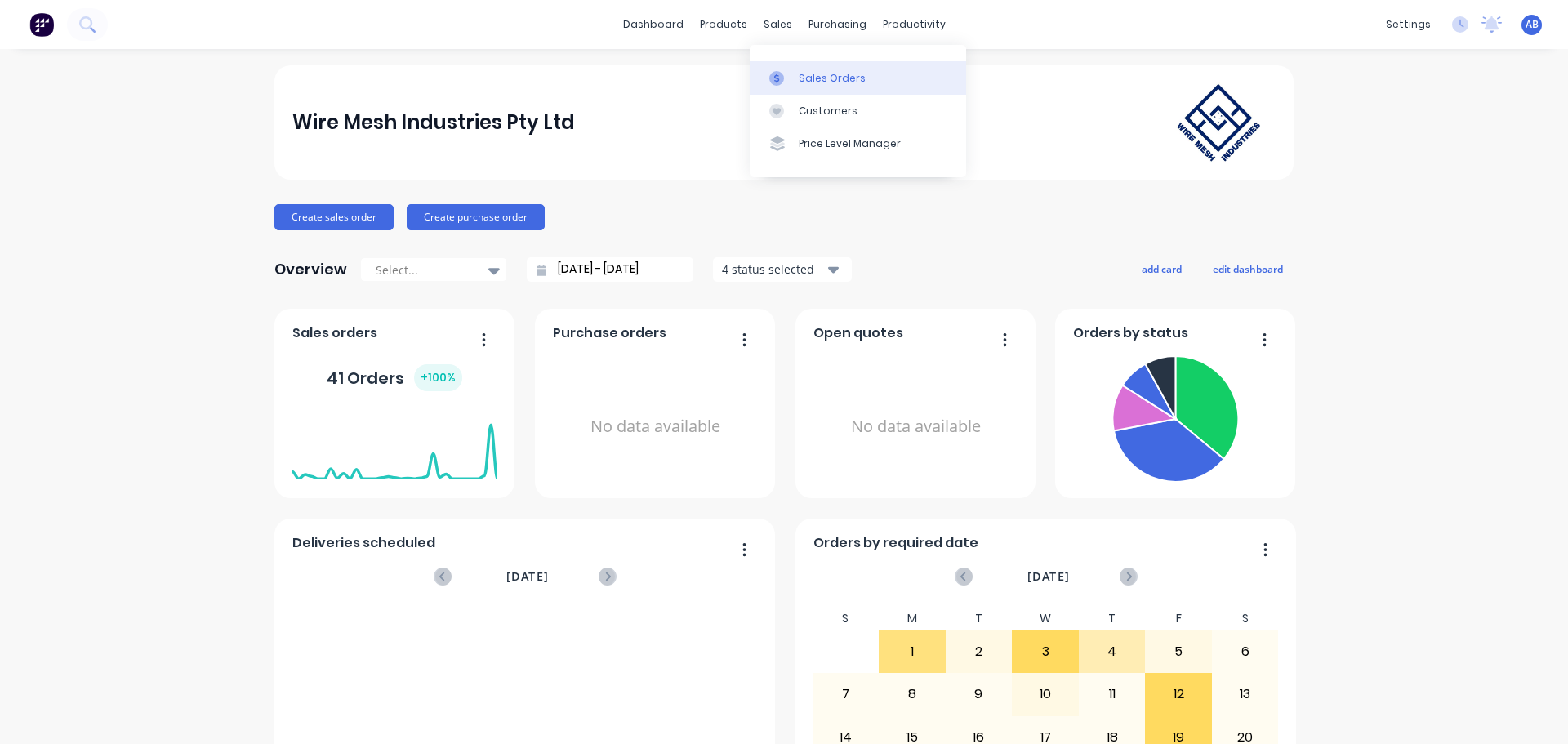
click at [797, 70] on link "Sales Orders" at bounding box center [857, 77] width 216 height 33
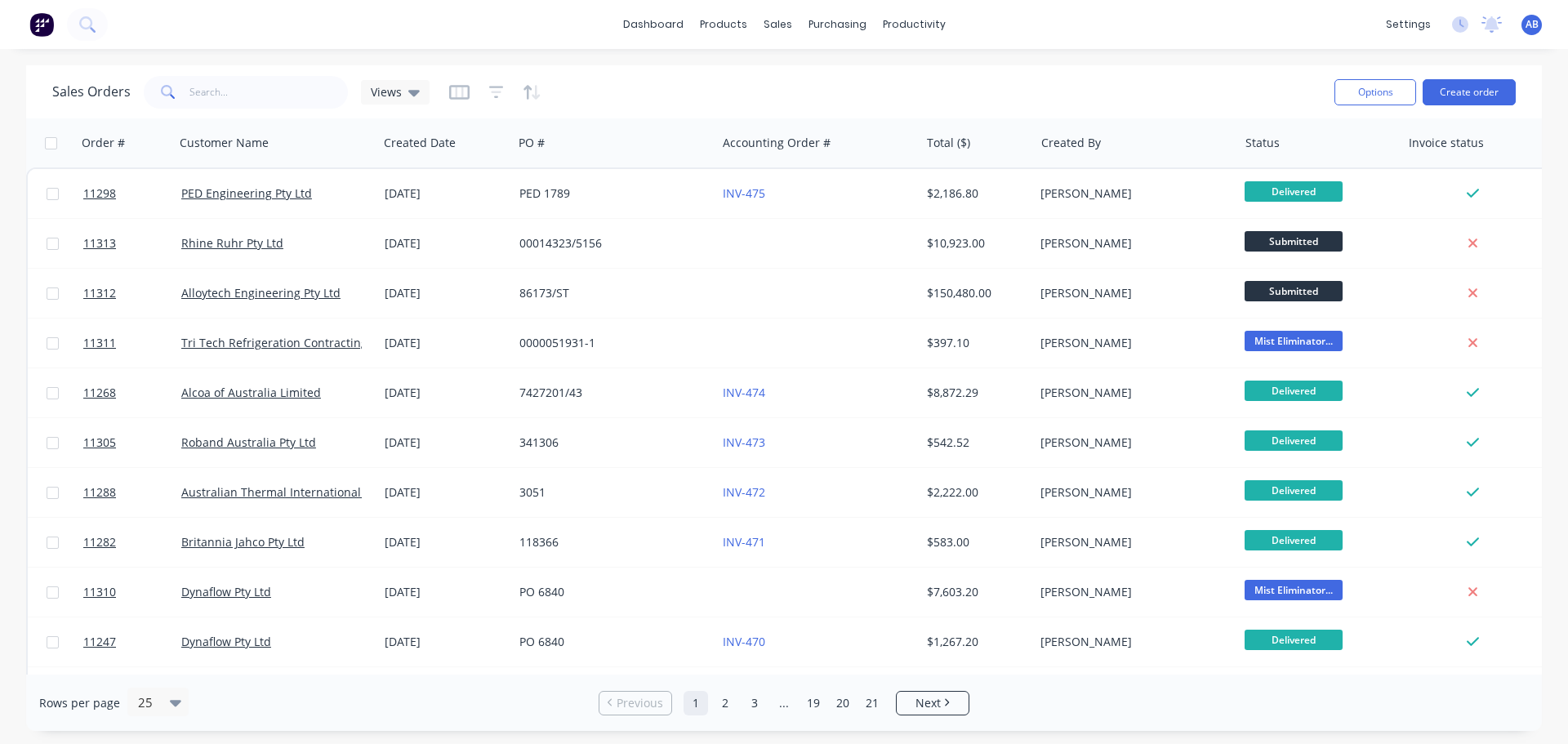
click at [38, 19] on img at bounding box center [41, 25] width 25 height 25
